Goal: Task Accomplishment & Management: Manage account settings

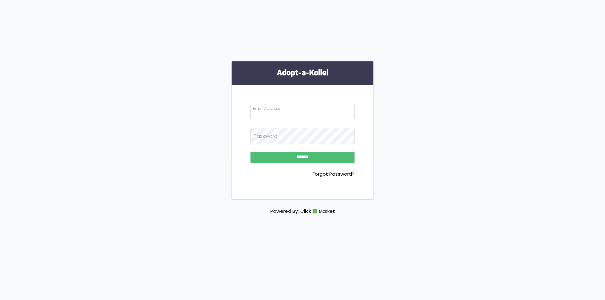
click at [300, 110] on input "Email Address" at bounding box center [303, 112] width 104 height 16
type input "**********"
click at [251, 152] on input "******" at bounding box center [303, 157] width 104 height 11
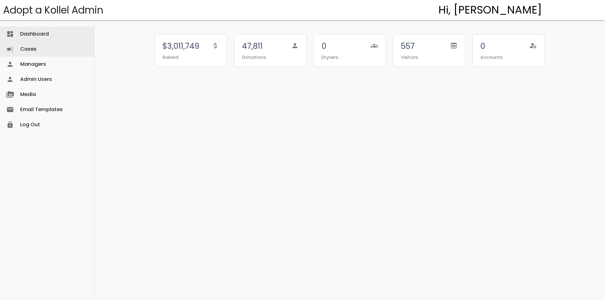
click at [64, 50] on link "Cases campaign" at bounding box center [47, 49] width 94 height 15
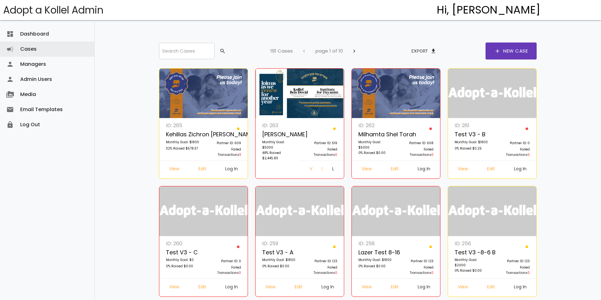
click at [316, 169] on link "Edit" at bounding box center [321, 169] width 11 height 11
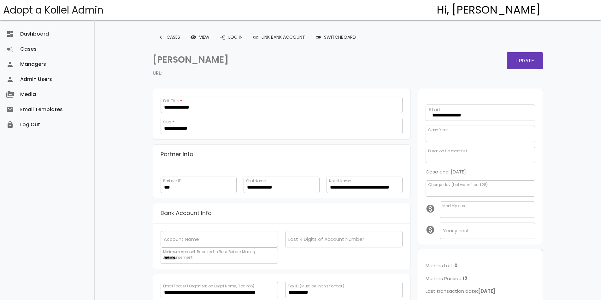
scroll to position [129, 0]
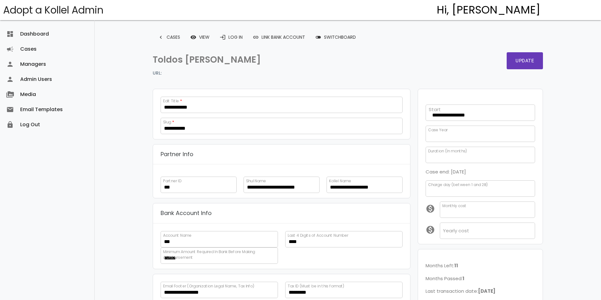
scroll to position [122, 0]
click at [235, 34] on link "login Log In" at bounding box center [230, 37] width 33 height 11
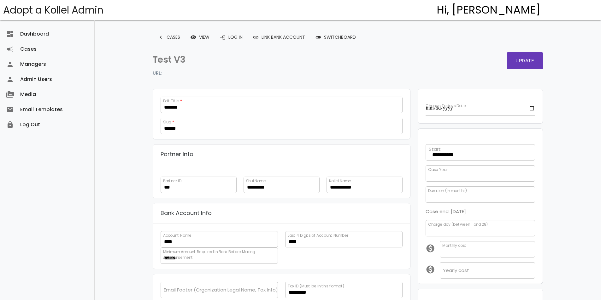
select select
click at [230, 40] on link "login Log In" at bounding box center [230, 37] width 33 height 11
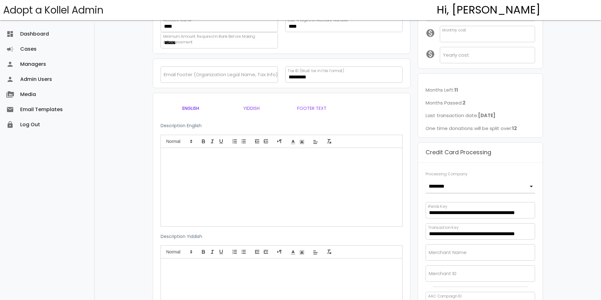
scroll to position [284, 0]
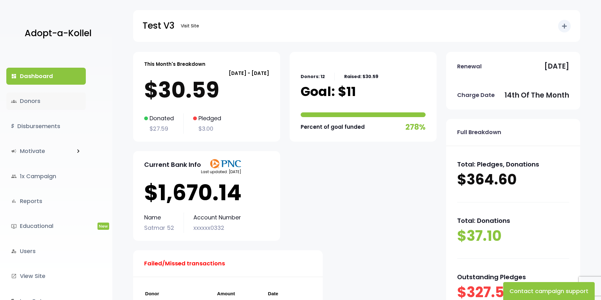
click at [58, 102] on link "groups Donors" at bounding box center [45, 101] width 79 height 17
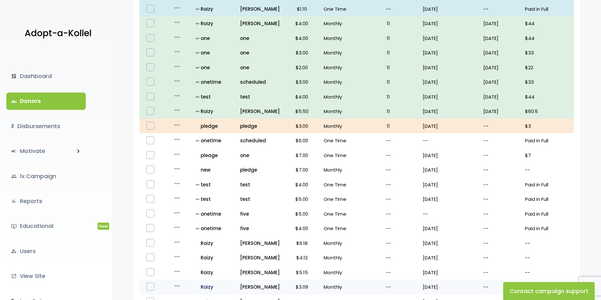
scroll to position [180, 0]
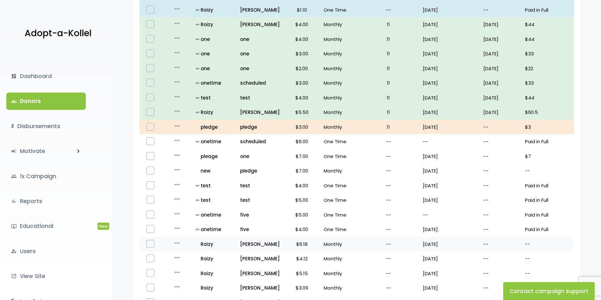
drag, startPoint x: 174, startPoint y: 245, endPoint x: 178, endPoint y: 247, distance: 4.0
click at [174, 245] on icon "more_horiz" at bounding box center [177, 244] width 8 height 8
click at [179, 271] on button "Quick Renew" at bounding box center [187, 271] width 53 height 15
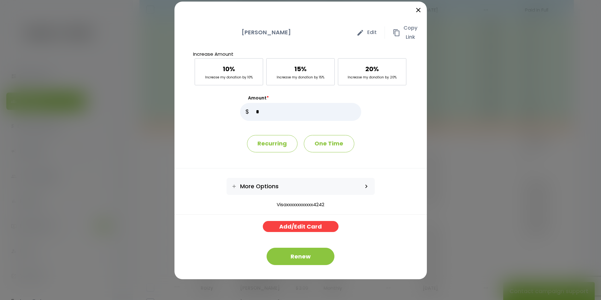
click at [320, 207] on option "Visaxxxxxxxxxxxx4242" at bounding box center [300, 204] width 252 height 7
click at [319, 207] on option "Visaxxxxxxxxxxxx4242" at bounding box center [300, 204] width 252 height 7
click at [380, 208] on option "Visaxxxxxxxxxxxx4242" at bounding box center [300, 204] width 252 height 7
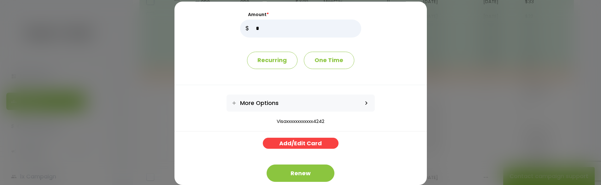
scroll to position [95, 0]
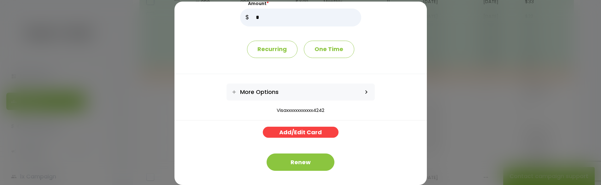
click at [359, 91] on span "keyboard_arrow_right" at bounding box center [366, 92] width 17 height 17
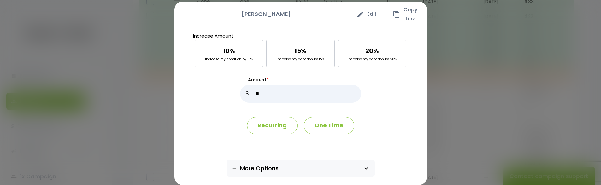
scroll to position [0, 0]
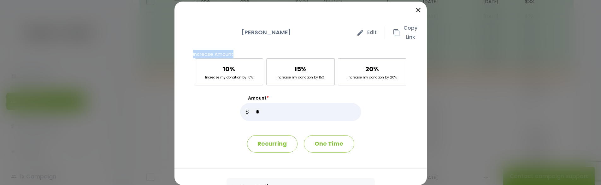
drag, startPoint x: 230, startPoint y: 52, endPoint x: 175, endPoint y: 50, distance: 54.9
copy p "Increase Amount"
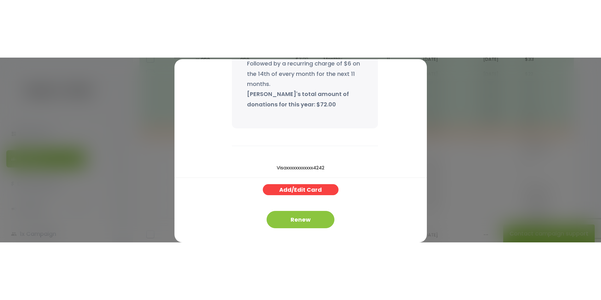
scroll to position [209, 0]
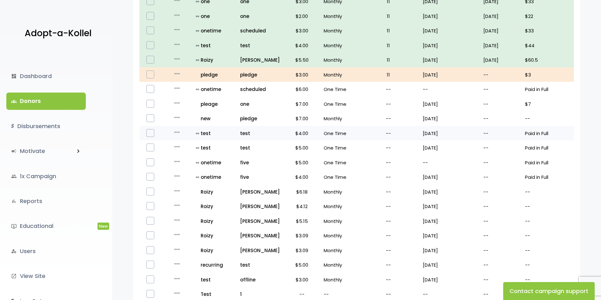
scroll to position [232, 0]
click at [174, 190] on icon "more_horiz" at bounding box center [177, 191] width 8 height 8
click at [185, 218] on button "Quick Renew" at bounding box center [187, 219] width 53 height 15
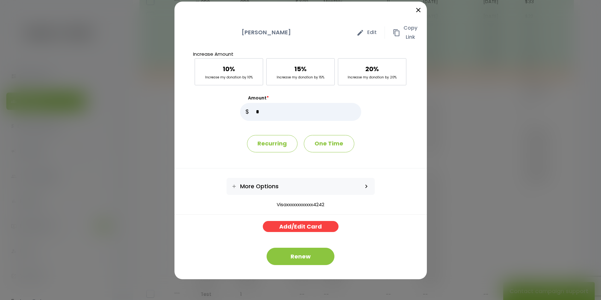
click at [305, 203] on option "Visaxxxxxxxxxxxx4242" at bounding box center [300, 204] width 252 height 7
click at [419, 12] on icon "close" at bounding box center [418, 10] width 8 height 8
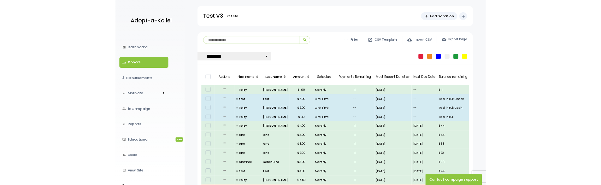
scroll to position [232, 0]
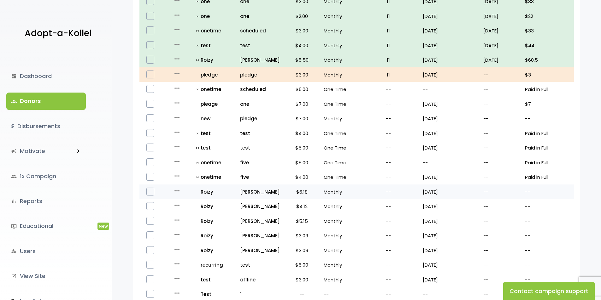
click at [176, 192] on icon "more_horiz" at bounding box center [177, 191] width 8 height 8
click at [173, 217] on button "Quick Renew" at bounding box center [187, 219] width 53 height 15
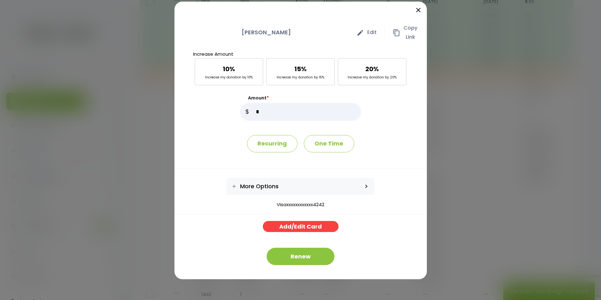
click at [285, 206] on option "Visaxxxxxxxxxxxx4242" at bounding box center [300, 204] width 252 height 7
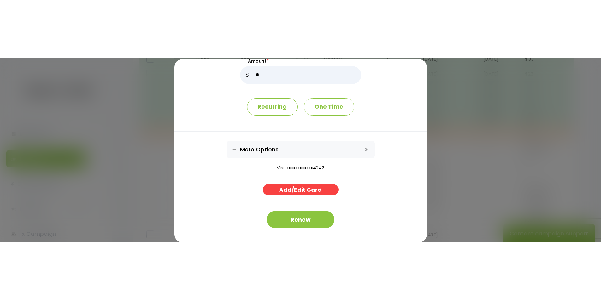
scroll to position [0, 0]
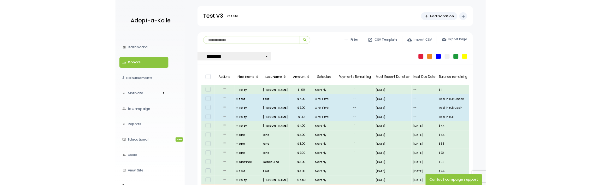
scroll to position [232, 0]
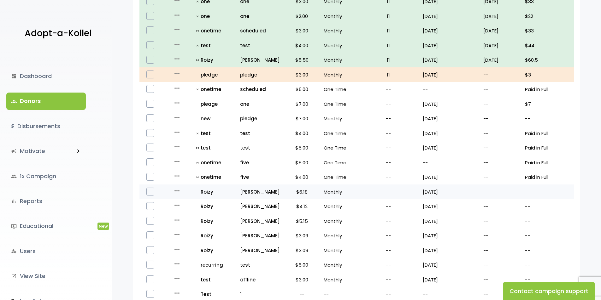
click at [173, 191] on icon "more_horiz" at bounding box center [177, 191] width 8 height 8
click at [183, 218] on button "Quick Renew" at bounding box center [187, 219] width 53 height 15
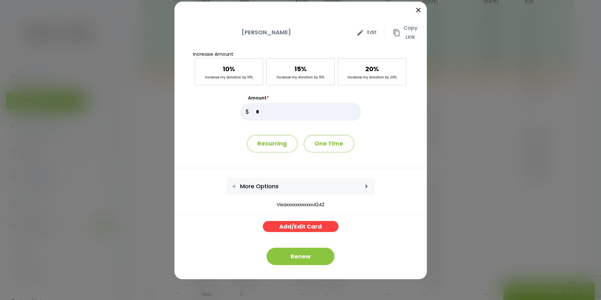
click at [316, 210] on div "Visaxxxxxxxxxxxx4242 Add/Edit Card" at bounding box center [300, 214] width 252 height 38
click at [320, 206] on option "Visaxxxxxxxxxxxx4242" at bounding box center [300, 204] width 252 height 7
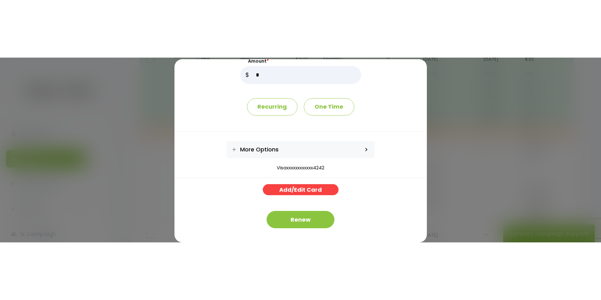
scroll to position [0, 0]
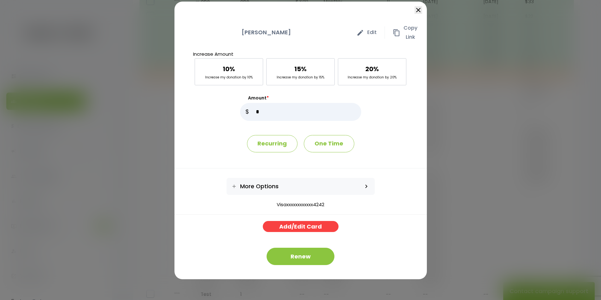
click at [417, 8] on icon "close" at bounding box center [418, 10] width 8 height 8
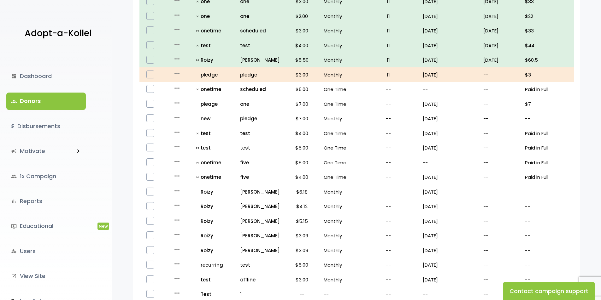
click at [125, 202] on div "**********" at bounding box center [356, 97] width 488 height 554
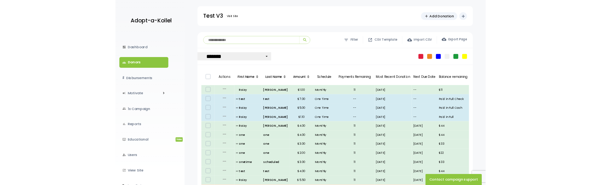
scroll to position [232, 0]
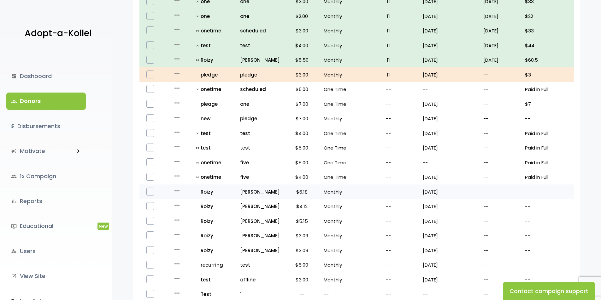
click at [173, 192] on icon "more_horiz" at bounding box center [177, 191] width 8 height 8
click at [178, 218] on button "Quick Renew" at bounding box center [187, 219] width 53 height 15
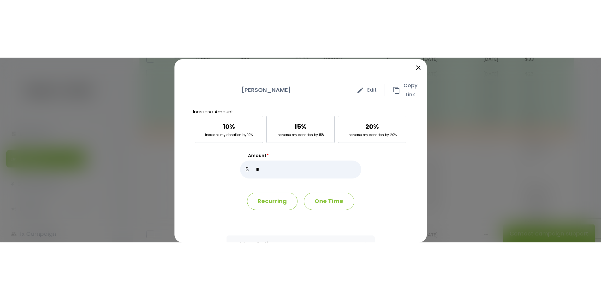
scroll to position [95, 0]
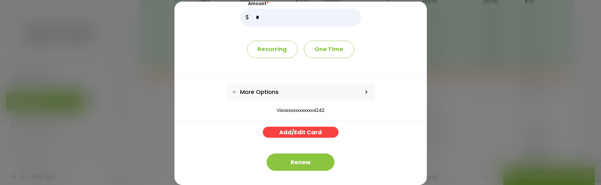
click at [294, 108] on option "Visaxxxxxxxxxxxx4242" at bounding box center [300, 110] width 252 height 7
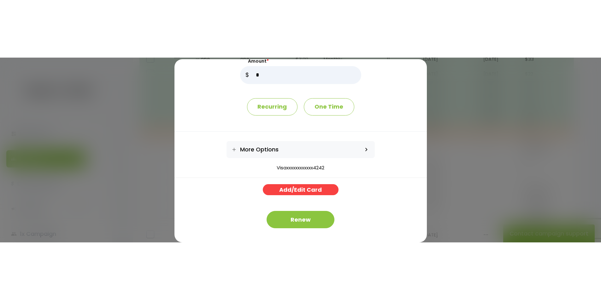
scroll to position [0, 0]
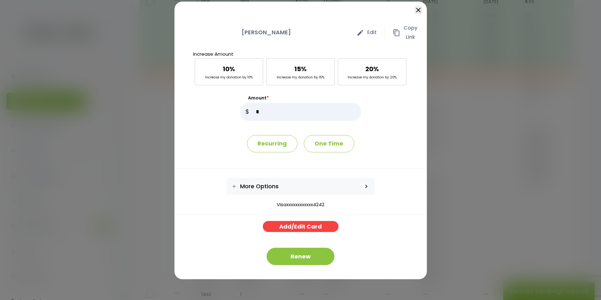
click at [419, 10] on icon "close" at bounding box center [418, 10] width 8 height 8
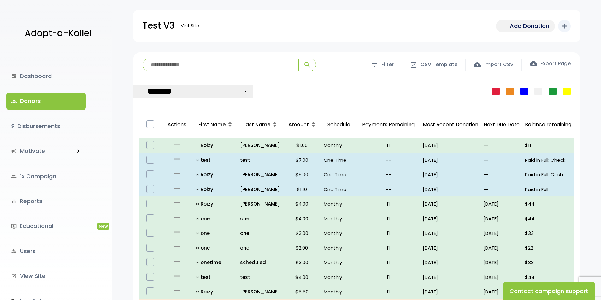
click at [552, 25] on link "add Add Donation" at bounding box center [525, 26] width 59 height 13
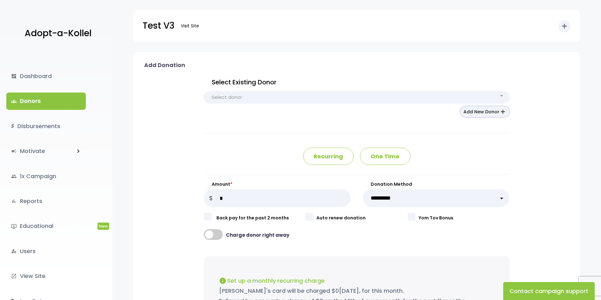
click at [488, 113] on button "Add New Donor add" at bounding box center [485, 111] width 50 height 11
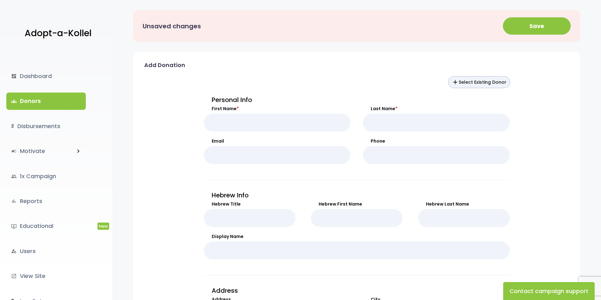
click at [479, 79] on button "add Select Existing Donor" at bounding box center [478, 82] width 61 height 11
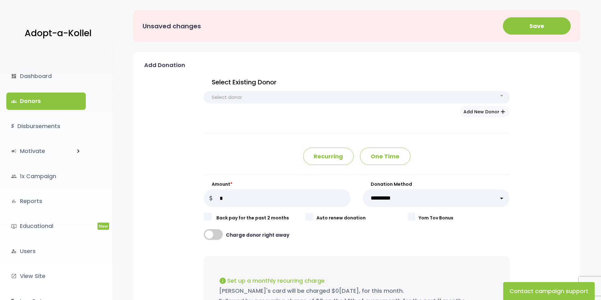
click at [280, 92] on span "Select donor" at bounding box center [357, 97] width 306 height 13
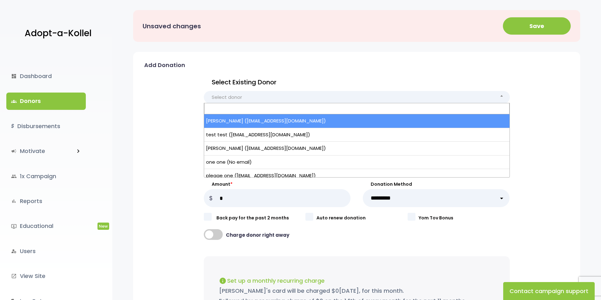
select select "*****"
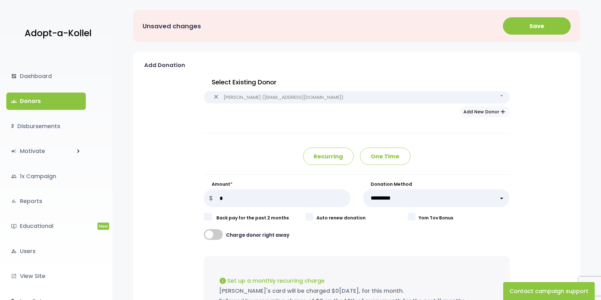
type input "*****"
type input "****"
type input "**********"
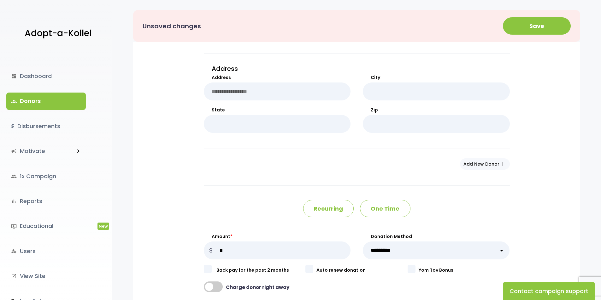
scroll to position [347, 0]
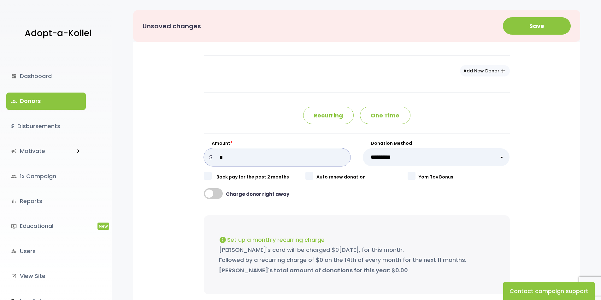
drag, startPoint x: 285, startPoint y: 161, endPoint x: 184, endPoint y: 161, distance: 100.9
click at [184, 161] on div "**********" at bounding box center [356, 91] width 425 height 737
type input "**"
click at [404, 154] on select "**********" at bounding box center [436, 157] width 147 height 18
select select "**"
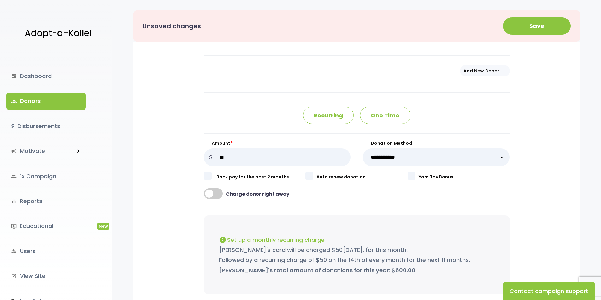
click at [363, 148] on select "**********" at bounding box center [436, 157] width 147 height 18
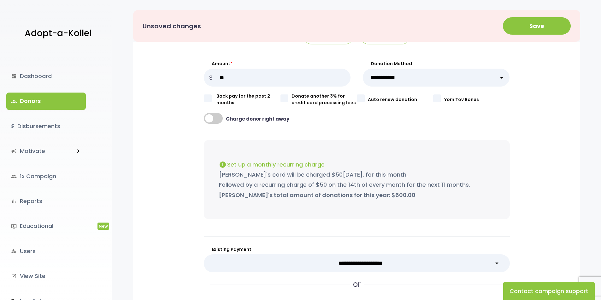
scroll to position [536, 0]
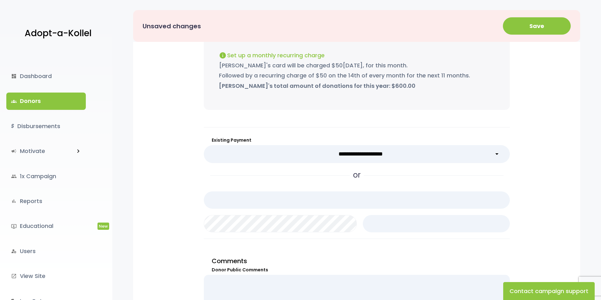
click at [387, 152] on select "**********" at bounding box center [357, 154] width 306 height 18
click at [540, 27] on button "Save" at bounding box center [537, 25] width 68 height 17
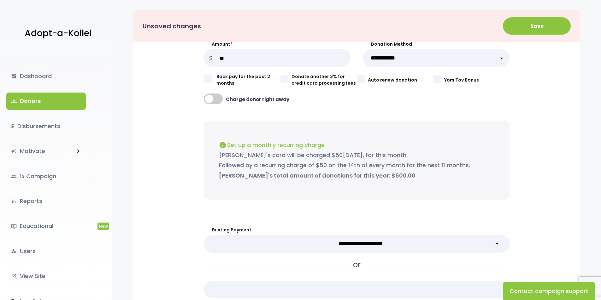
scroll to position [347, 0]
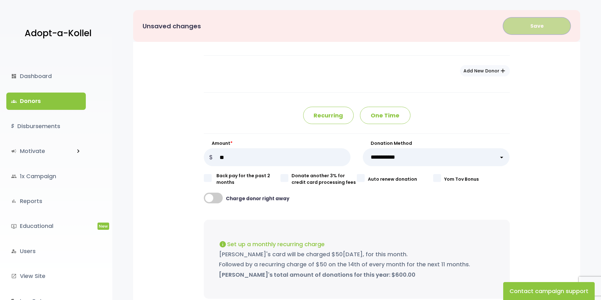
click at [528, 19] on button "Save" at bounding box center [537, 25] width 68 height 17
click at [388, 121] on p "One Time" at bounding box center [385, 115] width 50 height 17
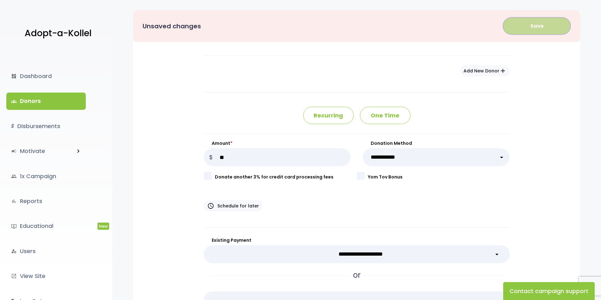
click at [536, 28] on button "Save" at bounding box center [537, 25] width 68 height 17
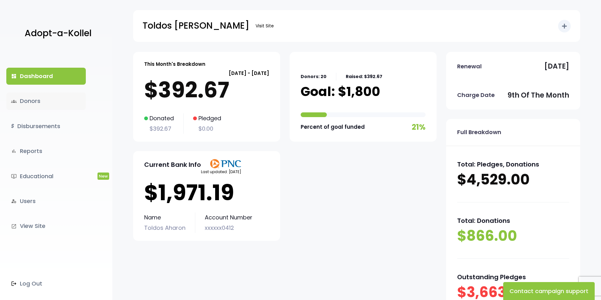
click at [55, 102] on link "groups Donors" at bounding box center [45, 101] width 79 height 17
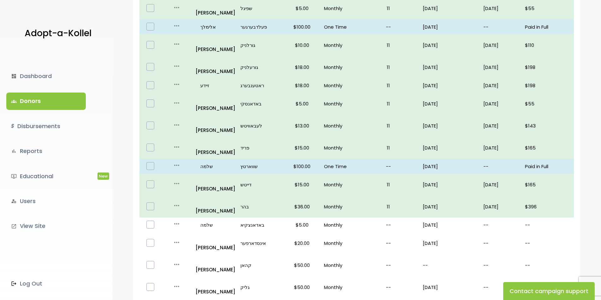
scroll to position [347, 0]
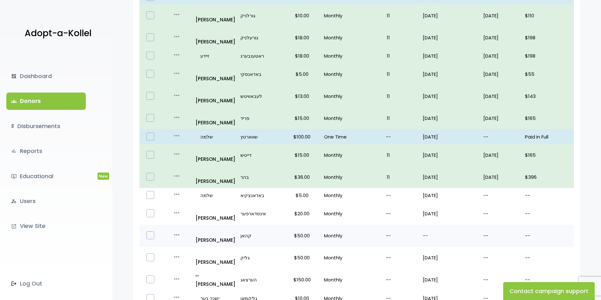
click at [178, 231] on icon "more_horiz" at bounding box center [177, 235] width 8 height 8
click at [189, 252] on button "Quick Renew" at bounding box center [187, 259] width 53 height 15
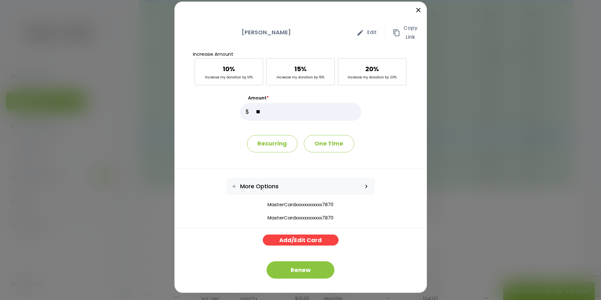
click at [311, 204] on option "MasterCardxxxxxxxxxxxx7870" at bounding box center [300, 204] width 252 height 7
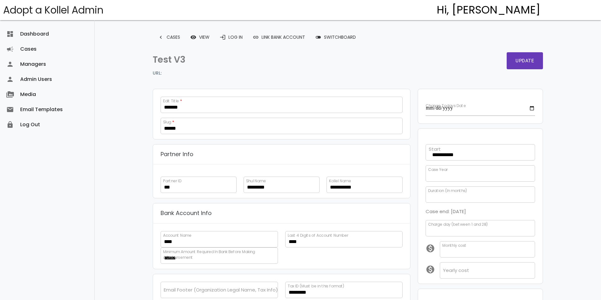
select select
click at [242, 35] on link "login Log In" at bounding box center [230, 37] width 33 height 11
click at [333, 35] on link "toggle_off Switchboard" at bounding box center [335, 37] width 51 height 11
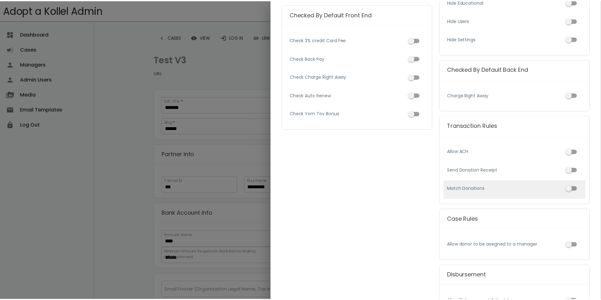
scroll to position [305, 0]
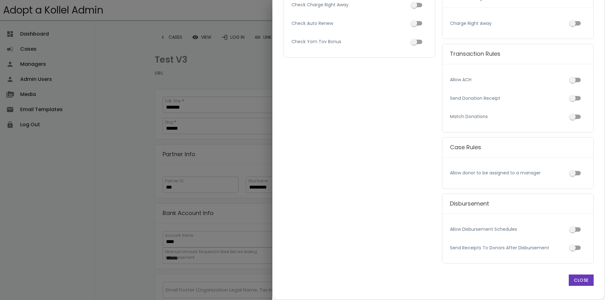
click at [166, 108] on div at bounding box center [302, 113] width 605 height 376
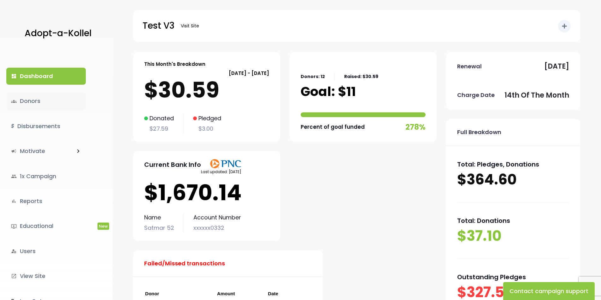
click at [65, 105] on link "groups Donors" at bounding box center [45, 101] width 79 height 17
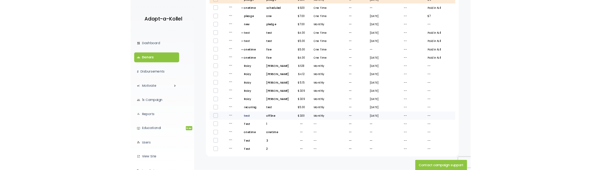
scroll to position [337, 0]
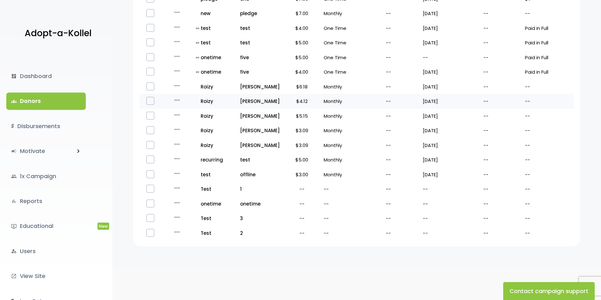
click at [173, 99] on icon "more_horiz" at bounding box center [177, 100] width 8 height 8
click at [178, 129] on button "Quick Renew" at bounding box center [187, 128] width 53 height 15
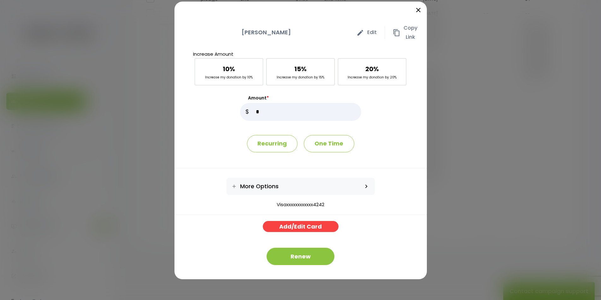
click at [308, 204] on option "Visaxxxxxxxxxxxx4242" at bounding box center [300, 204] width 252 height 7
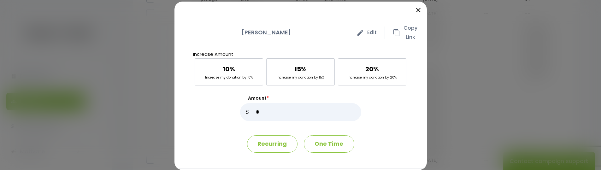
scroll to position [110, 0]
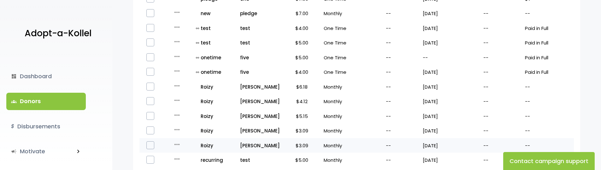
scroll to position [337, 0]
click at [177, 116] on icon "more_horiz" at bounding box center [177, 115] width 8 height 8
click at [185, 139] on button "Quick Renew" at bounding box center [187, 143] width 53 height 15
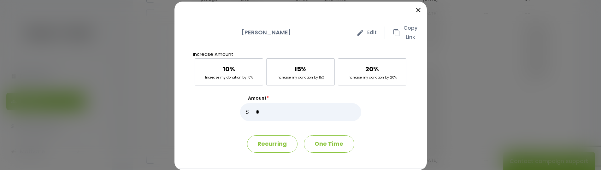
scroll to position [110, 0]
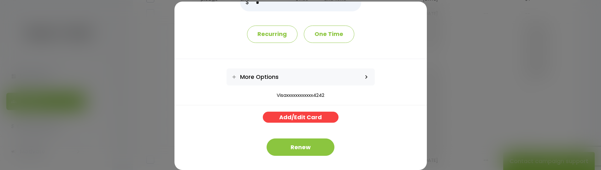
click at [314, 98] on option "Visaxxxxxxxxxxxx4242" at bounding box center [300, 95] width 252 height 7
click at [313, 97] on option "Visaxxxxxxxxxxxx4242" at bounding box center [300, 95] width 252 height 7
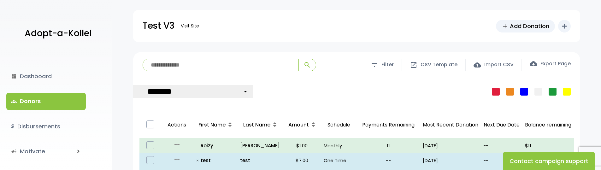
scroll to position [337, 0]
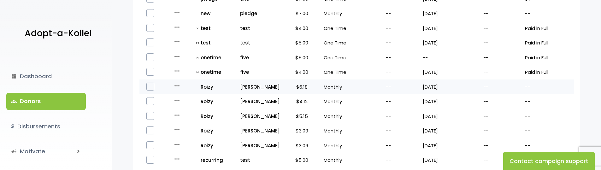
click at [177, 87] on icon "more_horiz" at bounding box center [177, 86] width 8 height 8
click at [186, 115] on button "Quick Renew" at bounding box center [187, 113] width 53 height 15
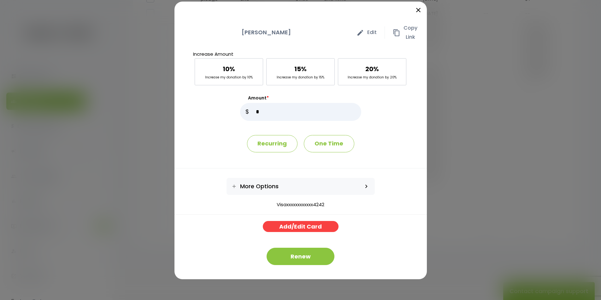
scroll to position [0, 0]
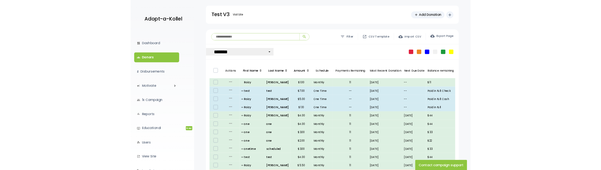
scroll to position [337, 0]
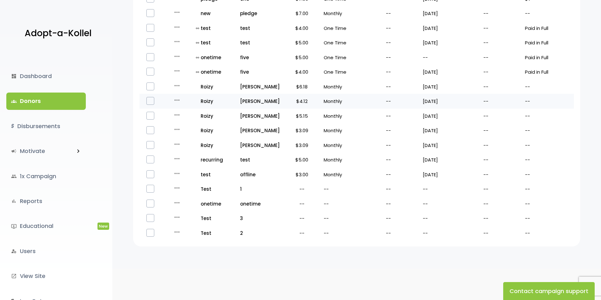
click at [178, 99] on icon "more_horiz" at bounding box center [177, 100] width 8 height 8
click at [191, 127] on button "Quick Renew" at bounding box center [187, 128] width 53 height 15
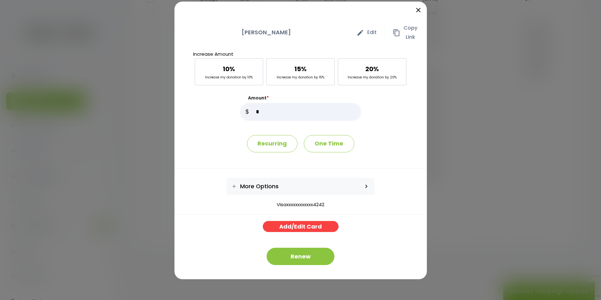
scroll to position [0, 0]
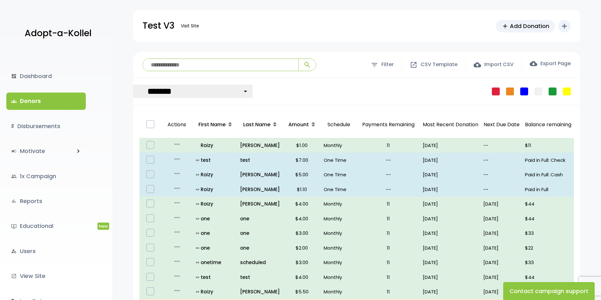
scroll to position [337, 0]
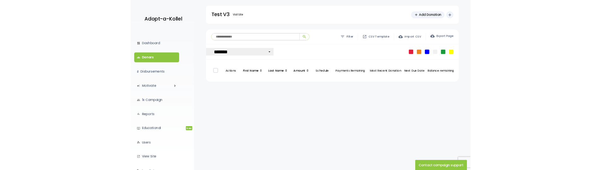
scroll to position [337, 0]
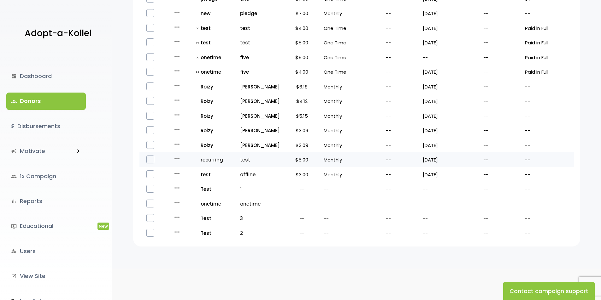
click at [177, 160] on icon "more_horiz" at bounding box center [177, 159] width 8 height 8
click at [199, 186] on button "Quick Renew" at bounding box center [187, 186] width 53 height 15
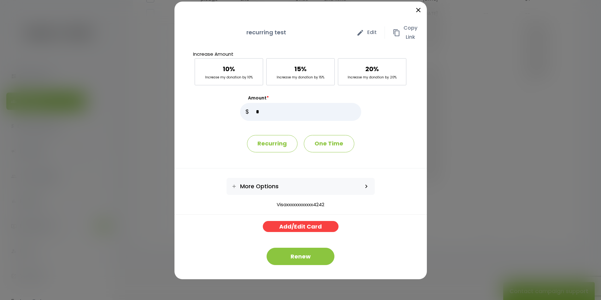
click at [317, 204] on option "Visaxxxxxxxxxxxx4242" at bounding box center [300, 204] width 252 height 7
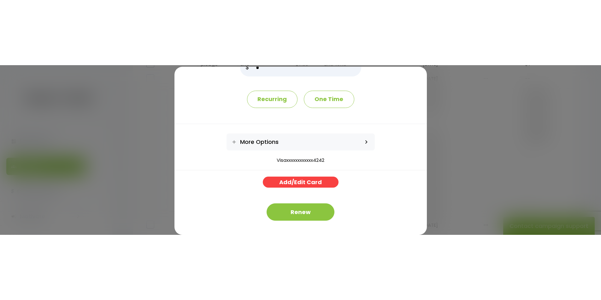
scroll to position [0, 0]
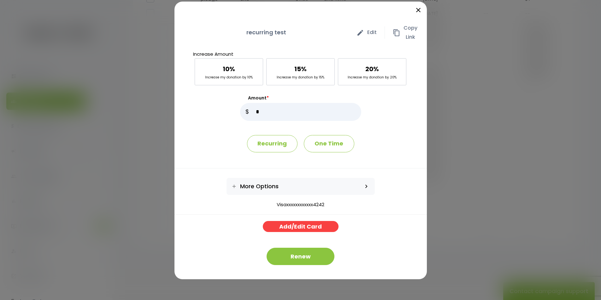
click at [538, 171] on div "close recurring test edit Edit content_copy Copy Link Increase Amount 10% Incre…" at bounding box center [300, 150] width 601 height 300
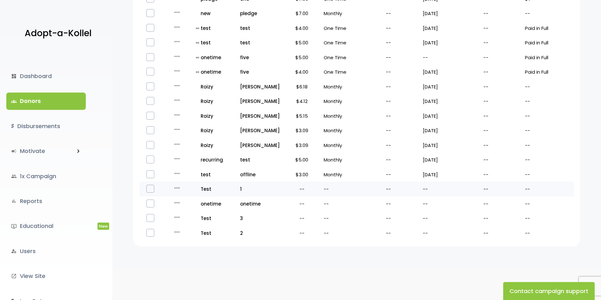
scroll to position [337, 0]
click at [177, 84] on icon "more_horiz" at bounding box center [177, 86] width 8 height 8
click at [184, 114] on button "Quick Renew" at bounding box center [187, 113] width 53 height 15
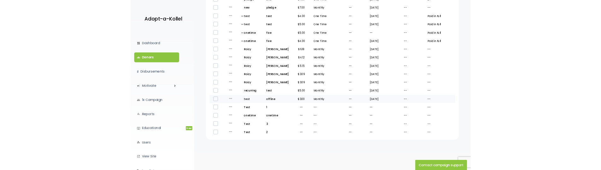
scroll to position [337, 0]
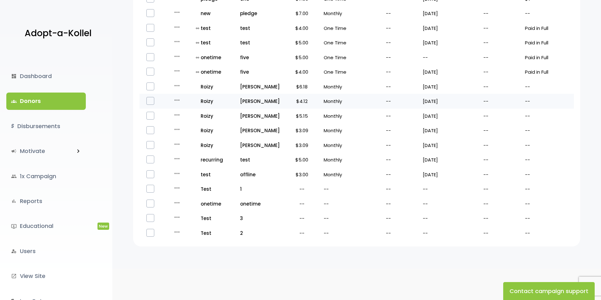
click at [175, 105] on div "more_horiz" at bounding box center [177, 101] width 26 height 10
click at [175, 100] on icon "more_horiz" at bounding box center [177, 100] width 8 height 8
click at [184, 128] on button "Quick Renew" at bounding box center [187, 128] width 53 height 15
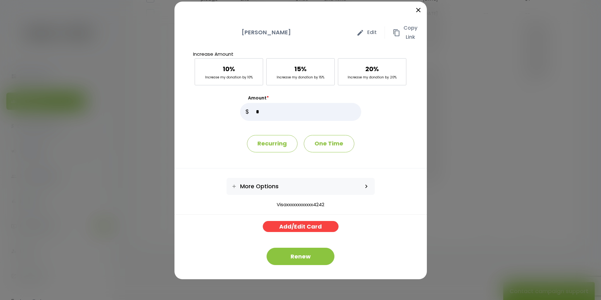
click at [295, 202] on option "Visaxxxxxxxxxxxx4242" at bounding box center [300, 204] width 252 height 7
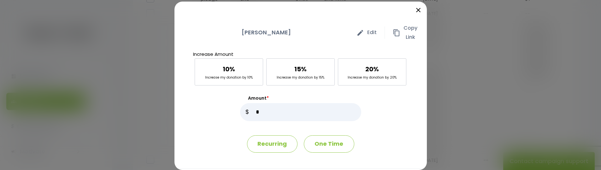
click at [579, 90] on div "close [PERSON_NAME] edit Edit content_copy Copy Link Increase Amount 10% Increa…" at bounding box center [300, 85] width 601 height 170
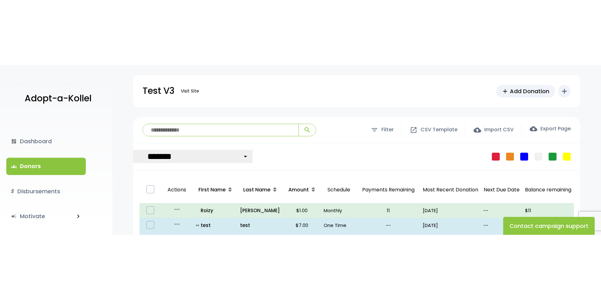
scroll to position [337, 0]
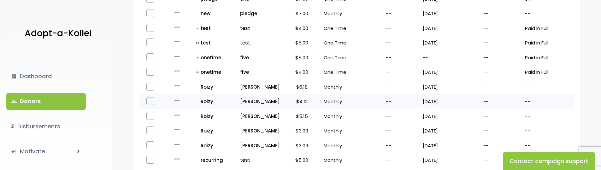
click at [181, 95] on td "more_horiz Edit Quick Renew" at bounding box center [177, 101] width 32 height 15
click at [175, 102] on icon "more_horiz" at bounding box center [177, 100] width 8 height 8
click at [183, 128] on button "Quick Renew" at bounding box center [187, 128] width 53 height 15
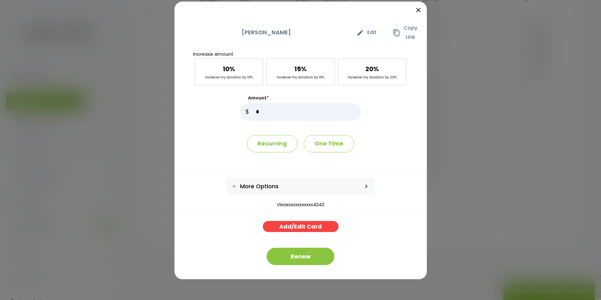
click at [573, 170] on div "close Roizy Kish edit Edit content_copy Copy Link Increase Amount 10% Increase …" at bounding box center [300, 150] width 601 height 300
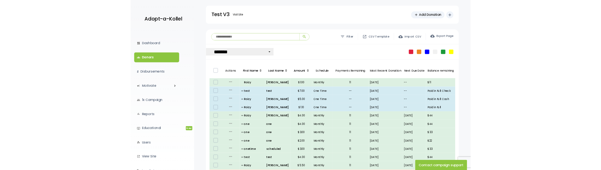
scroll to position [337, 0]
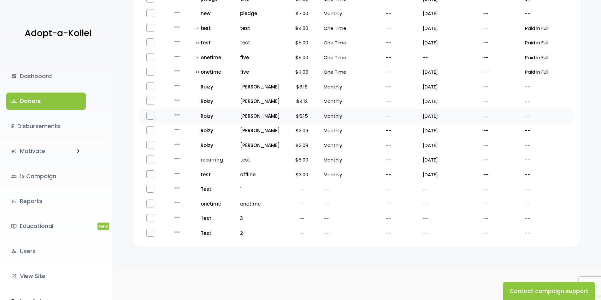
click at [171, 115] on div "more_horiz" at bounding box center [177, 116] width 26 height 10
click at [177, 116] on icon "more_horiz" at bounding box center [177, 115] width 8 height 8
click at [183, 146] on button "Quick Renew" at bounding box center [187, 143] width 53 height 15
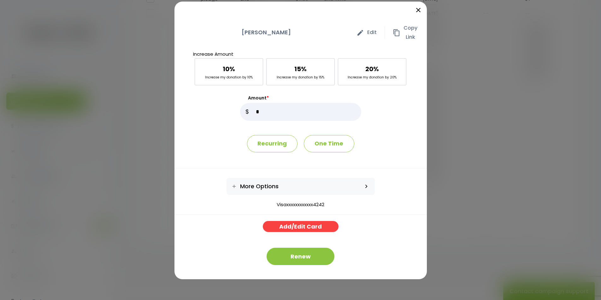
click at [307, 204] on option "Visaxxxxxxxxxxxx4242" at bounding box center [300, 204] width 252 height 7
click at [319, 204] on option "Visaxxxxxxxxxxxx4242" at bounding box center [300, 204] width 252 height 7
drag, startPoint x: 358, startPoint y: 211, endPoint x: 386, endPoint y: 206, distance: 28.8
click at [385, 207] on option "Visaxxxxxxxxxxxx4242" at bounding box center [300, 204] width 252 height 7
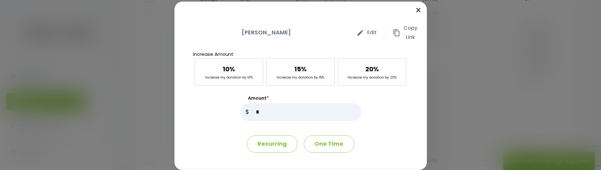
click at [215, 128] on div "Amount * $ Recurring One Time" at bounding box center [300, 126] width 252 height 83
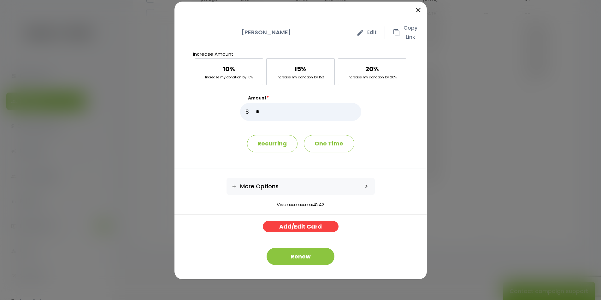
scroll to position [0, 0]
click at [567, 179] on div "close Roizy Kish edit Edit content_copy Copy Link Increase Amount 10% Increase …" at bounding box center [300, 150] width 601 height 300
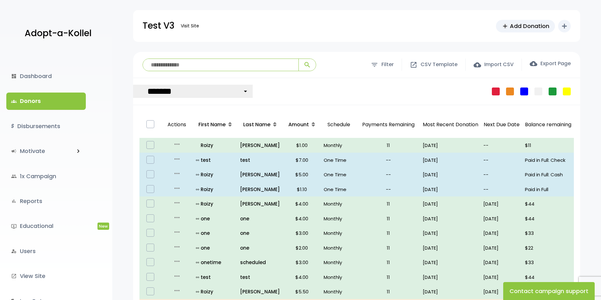
scroll to position [337, 0]
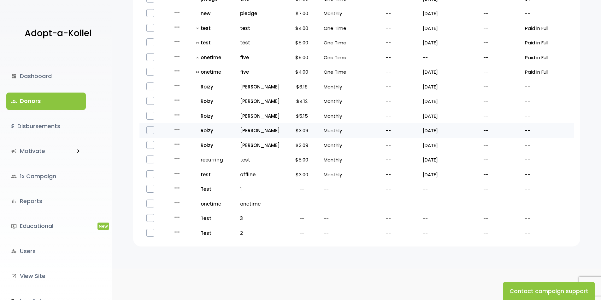
click at [179, 129] on icon "more_horiz" at bounding box center [177, 130] width 8 height 8
click at [184, 154] on button "Quick Renew" at bounding box center [187, 157] width 53 height 15
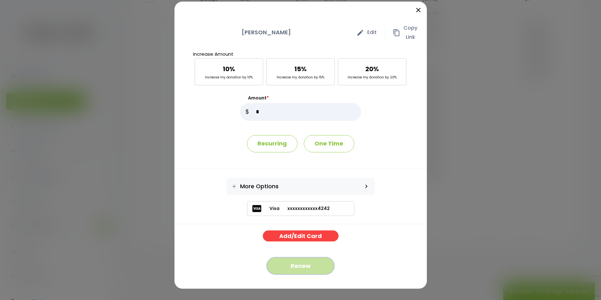
click at [292, 271] on button "Renew" at bounding box center [300, 266] width 68 height 17
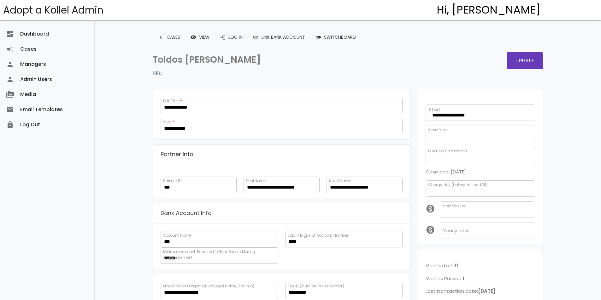
scroll to position [122, 0]
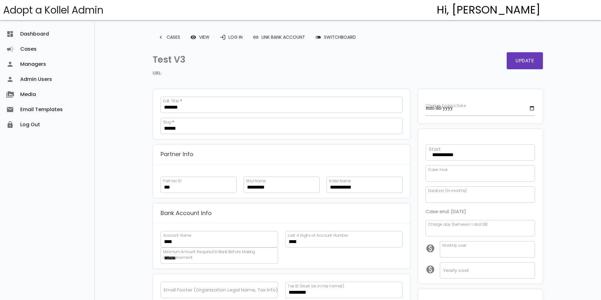
select select
